Goal: Information Seeking & Learning: Learn about a topic

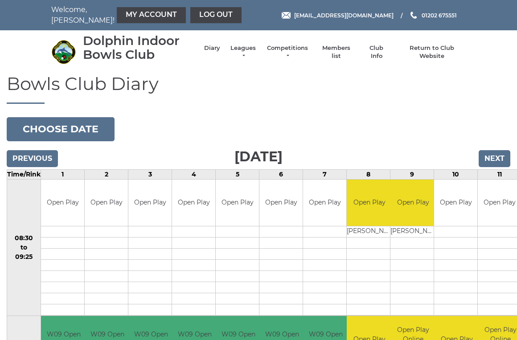
scroll to position [2, 0]
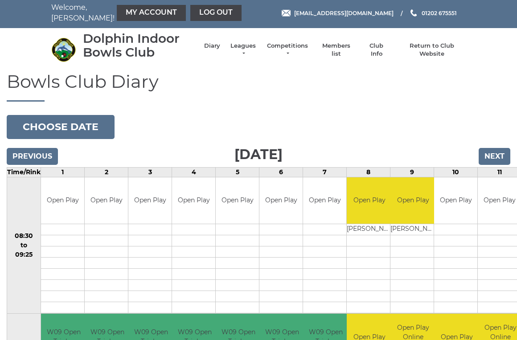
click at [244, 48] on link "Leagues" at bounding box center [243, 50] width 28 height 16
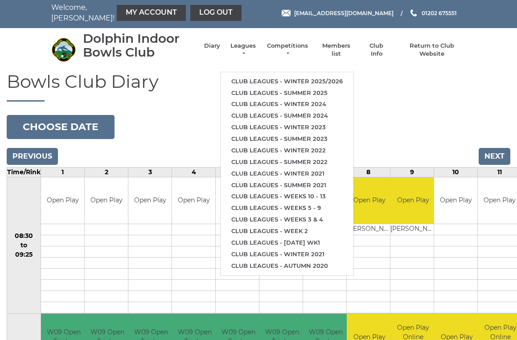
click at [301, 76] on link "Club leagues - Winter 2025/2026" at bounding box center [287, 82] width 133 height 12
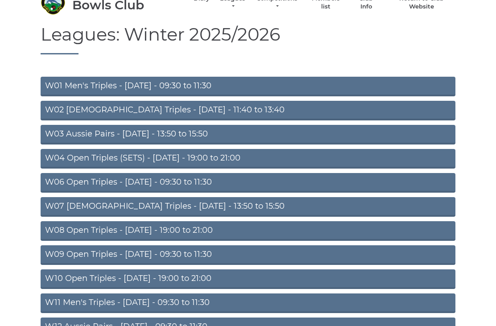
scroll to position [52, 0]
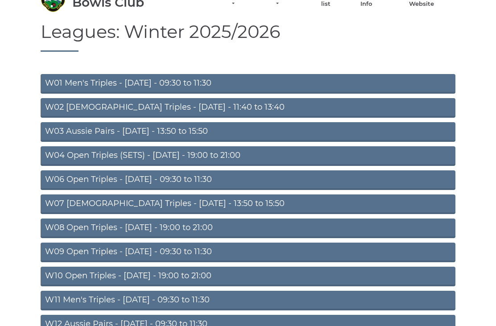
click at [228, 153] on link "W04 Open Triples (SETS) - Monday - 19:00 to 21:00" at bounding box center [248, 156] width 415 height 20
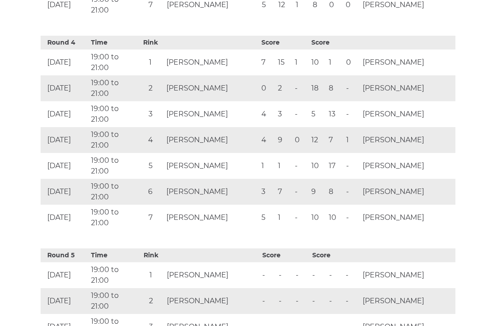
scroll to position [1144, 0]
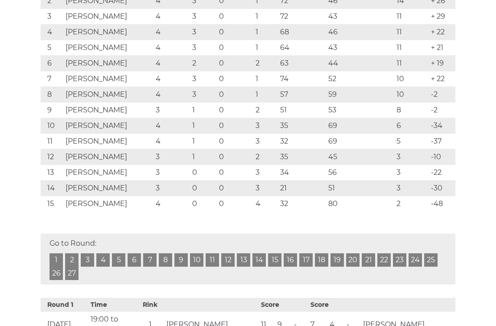
scroll to position [0, 0]
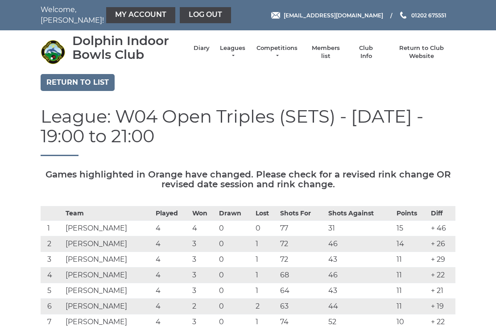
click at [282, 50] on link "Competitions" at bounding box center [277, 52] width 43 height 16
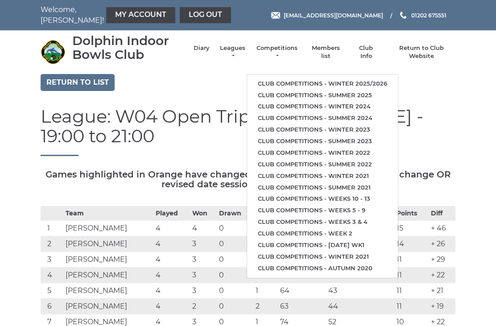
click at [351, 79] on link "Club competitions - Winter 2025/2026" at bounding box center [322, 84] width 151 height 12
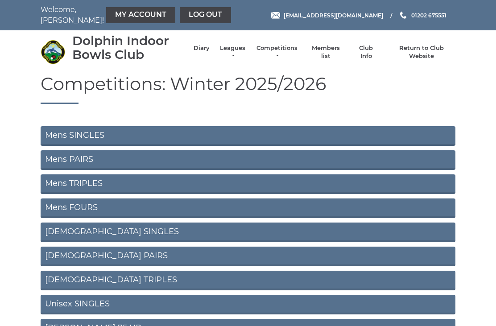
click at [95, 131] on link "Mens SINGLES" at bounding box center [248, 136] width 415 height 20
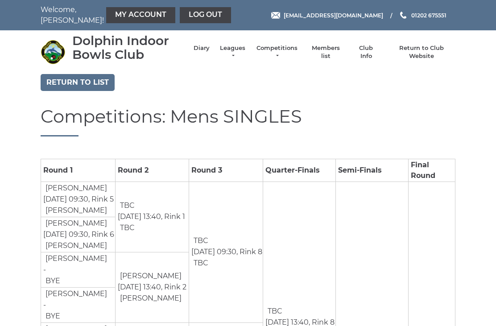
click at [94, 78] on link "Return to list" at bounding box center [78, 82] width 74 height 17
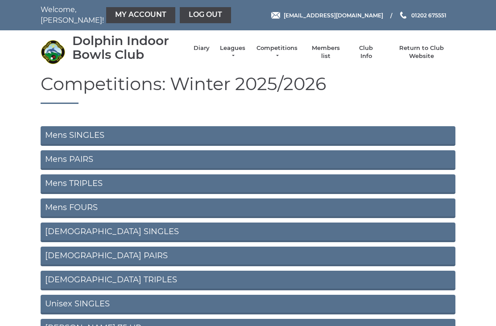
click at [91, 158] on link "Mens PAIRS" at bounding box center [248, 160] width 415 height 20
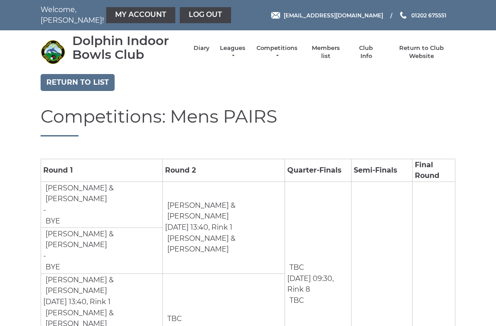
click at [100, 81] on link "Return to list" at bounding box center [78, 82] width 74 height 17
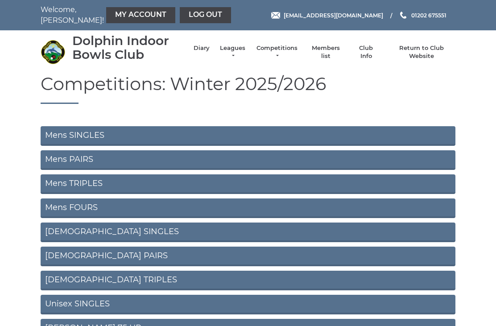
click at [94, 181] on link "Mens TRIPLES" at bounding box center [248, 184] width 415 height 20
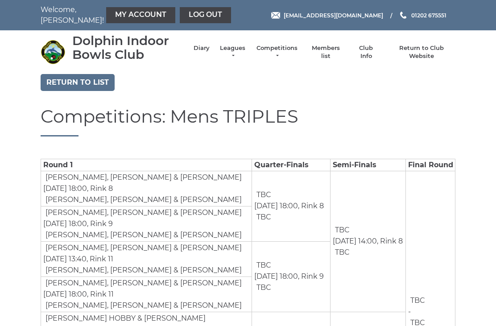
click at [90, 83] on link "Return to list" at bounding box center [78, 82] width 74 height 17
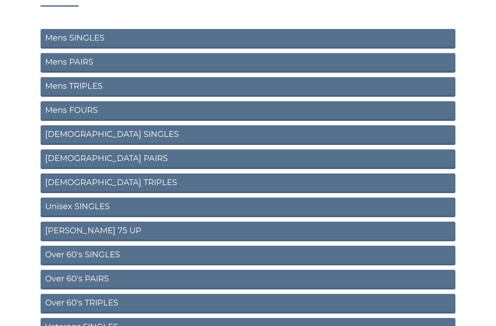
scroll to position [98, 0]
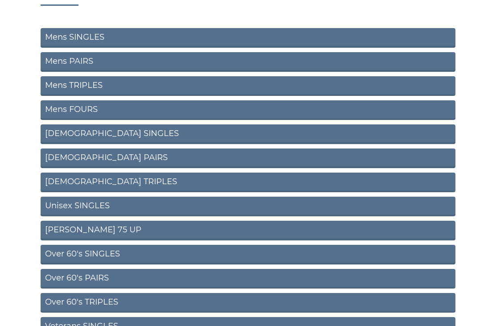
click at [109, 228] on link "[PERSON_NAME] 75 UP" at bounding box center [248, 231] width 415 height 20
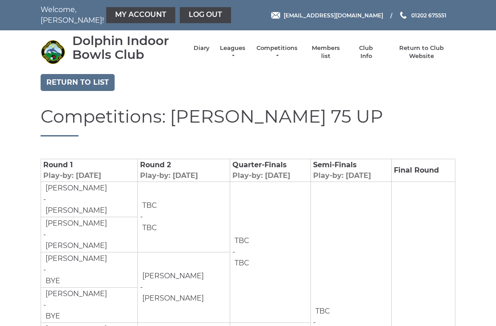
click at [99, 80] on link "Return to list" at bounding box center [78, 82] width 74 height 17
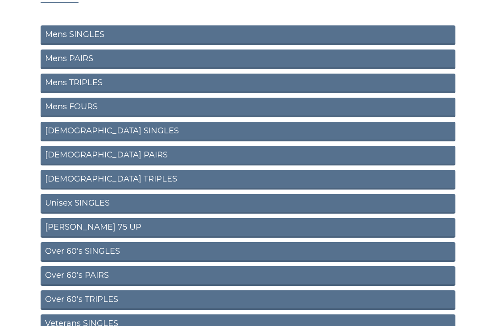
scroll to position [103, 0]
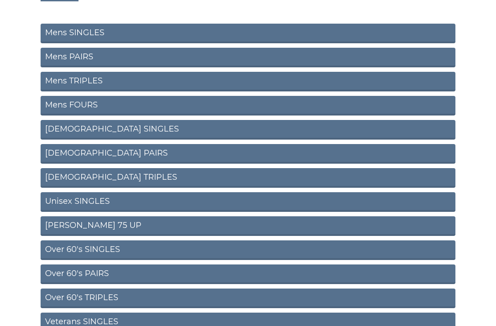
click at [113, 245] on link "Over 60's SINGLES" at bounding box center [248, 250] width 415 height 20
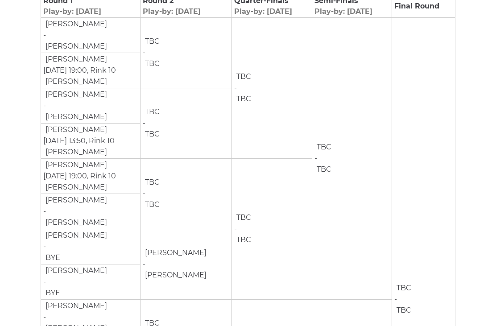
scroll to position [165, 0]
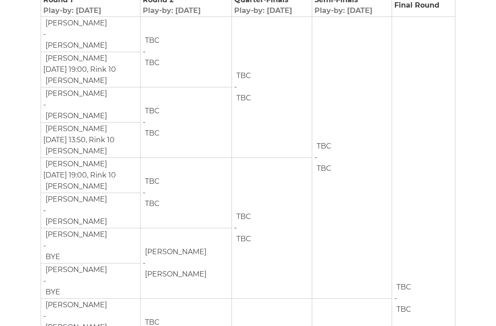
click at [413, 214] on td "TBC - TBC" at bounding box center [423, 299] width 63 height 564
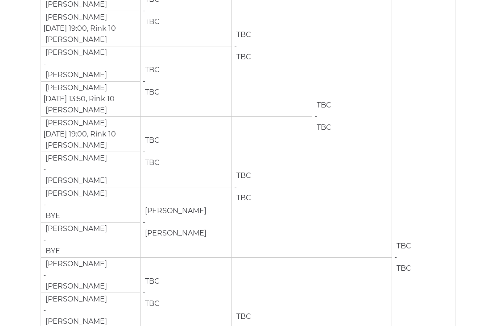
scroll to position [0, 0]
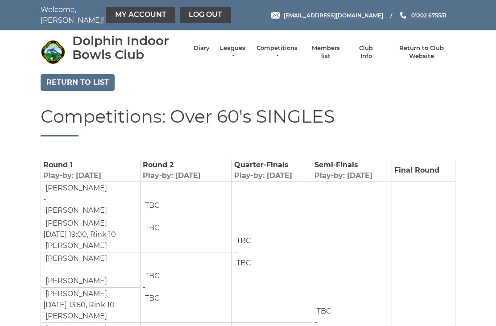
click at [100, 81] on link "Return to list" at bounding box center [78, 82] width 74 height 17
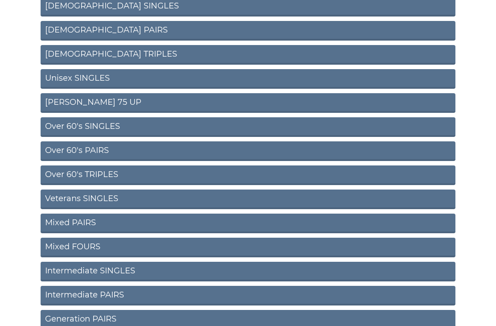
scroll to position [291, 0]
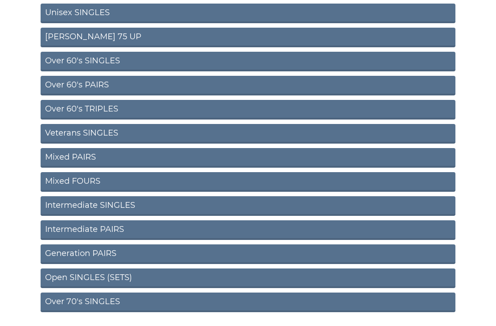
click at [113, 274] on link "Open SINGLES (SETS)" at bounding box center [248, 279] width 415 height 20
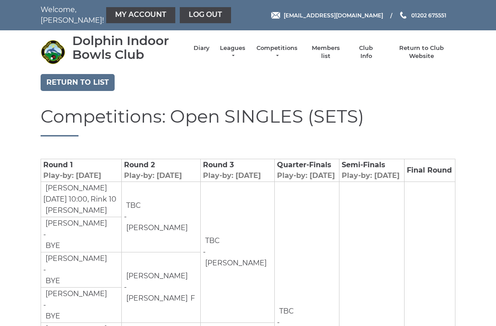
click at [91, 81] on link "Return to list" at bounding box center [78, 82] width 74 height 17
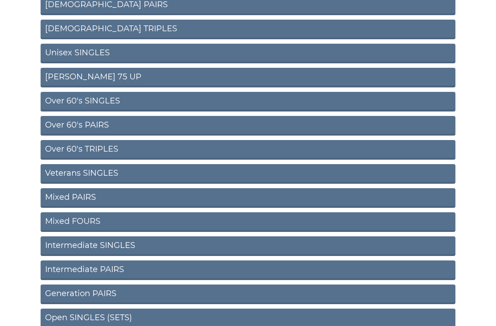
scroll to position [261, 0]
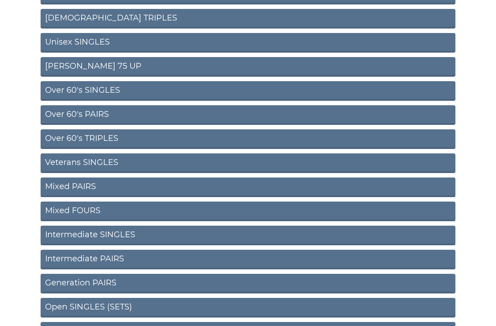
click at [110, 134] on link "Over 60's TRIPLES" at bounding box center [248, 140] width 415 height 20
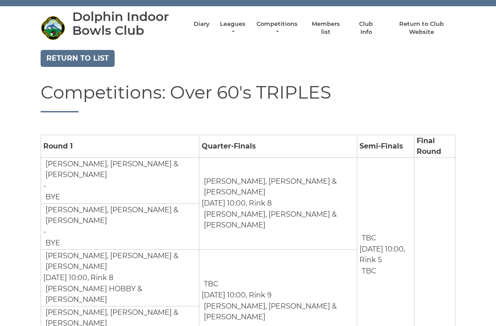
scroll to position [26, 0]
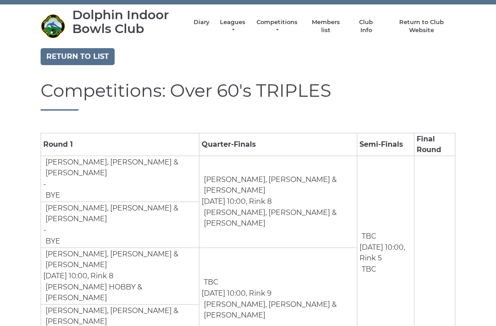
click at [64, 52] on link "Return to list" at bounding box center [78, 56] width 74 height 17
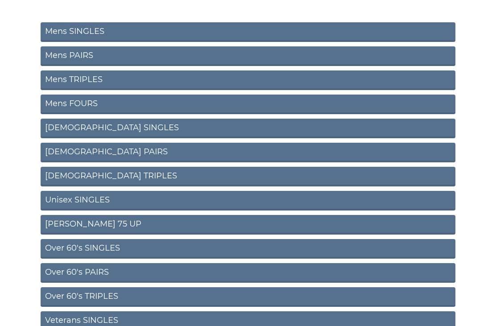
scroll to position [99, 0]
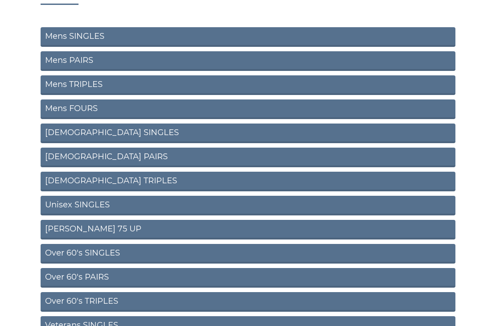
click at [99, 298] on link "Over 60's TRIPLES" at bounding box center [248, 302] width 415 height 20
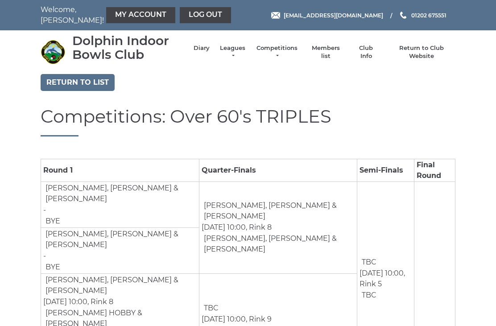
click at [91, 81] on link "Return to list" at bounding box center [78, 82] width 74 height 17
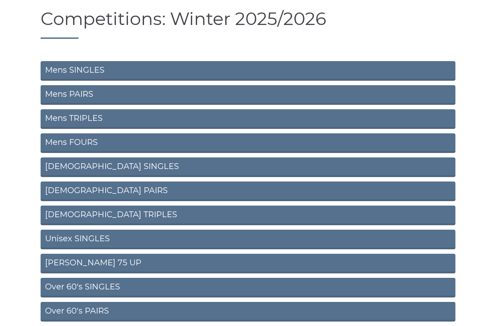
scroll to position [65, 0]
click at [112, 283] on link "Over 60's SINGLES" at bounding box center [248, 288] width 415 height 20
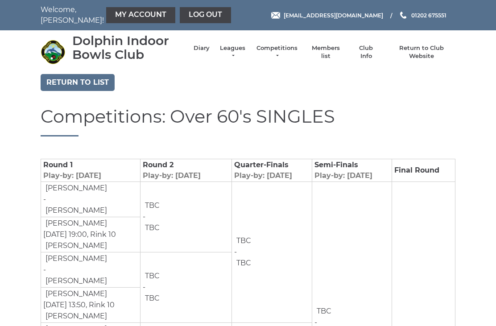
click at [60, 83] on link "Return to list" at bounding box center [78, 82] width 74 height 17
